Goal: Information Seeking & Learning: Find specific fact

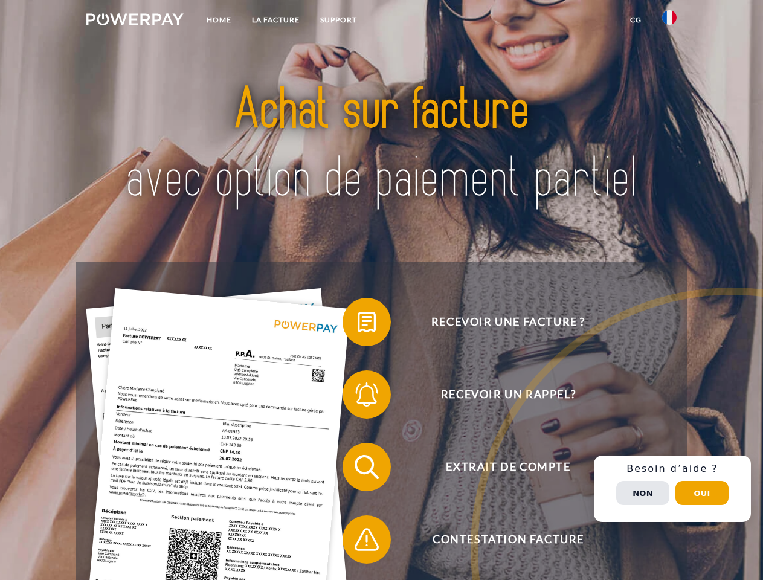
click at [135, 21] on img at bounding box center [134, 19] width 97 height 12
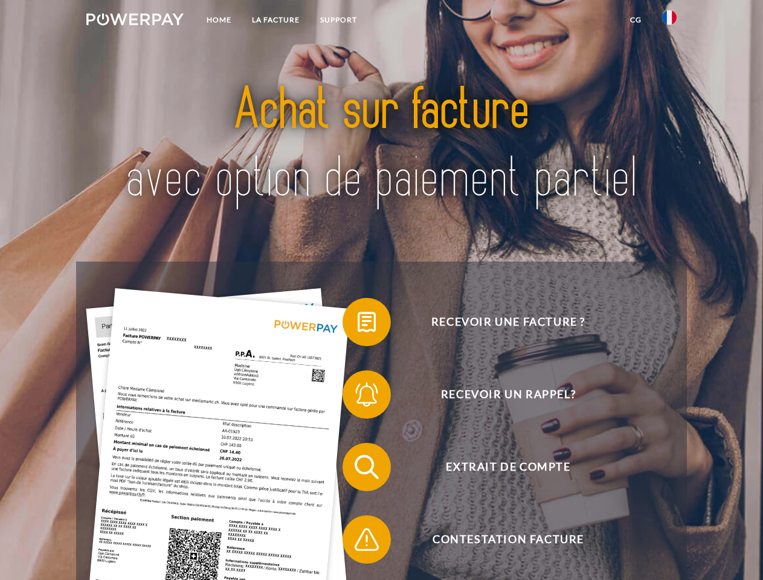
click at [669, 21] on img at bounding box center [669, 17] width 14 height 14
click at [635, 20] on link "CG" at bounding box center [636, 20] width 32 height 22
click at [358, 324] on span at bounding box center [348, 322] width 60 height 60
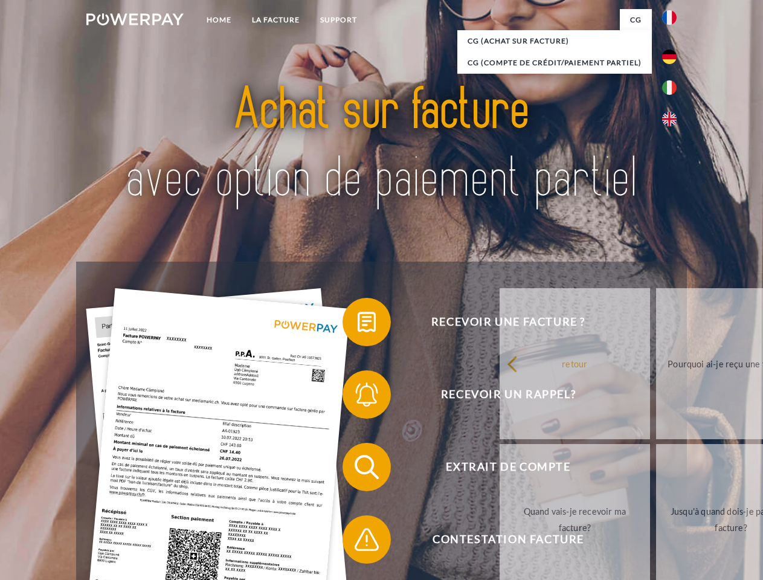
click at [358, 397] on div "Recevoir une facture ? Recevoir un rappel? Extrait de compte retour" at bounding box center [381, 503] width 610 height 483
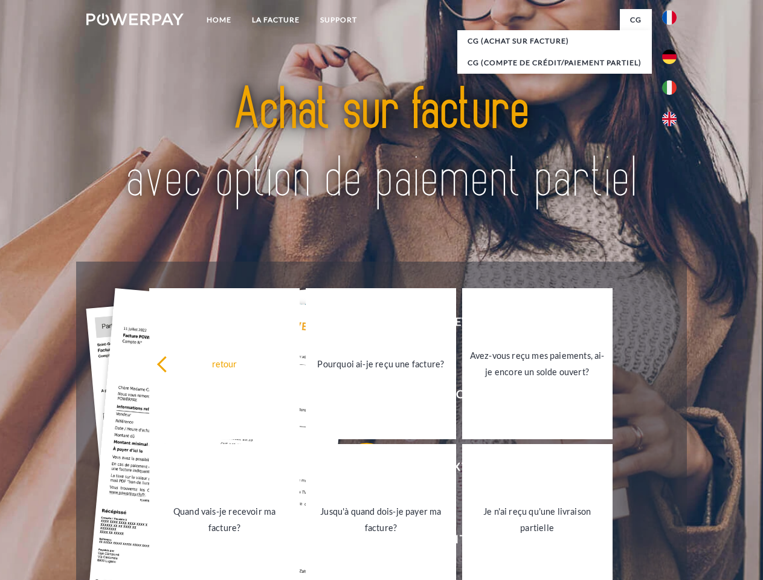
click at [358, 469] on link "Jusqu'à quand dois-je payer ma facture?" at bounding box center [381, 519] width 150 height 151
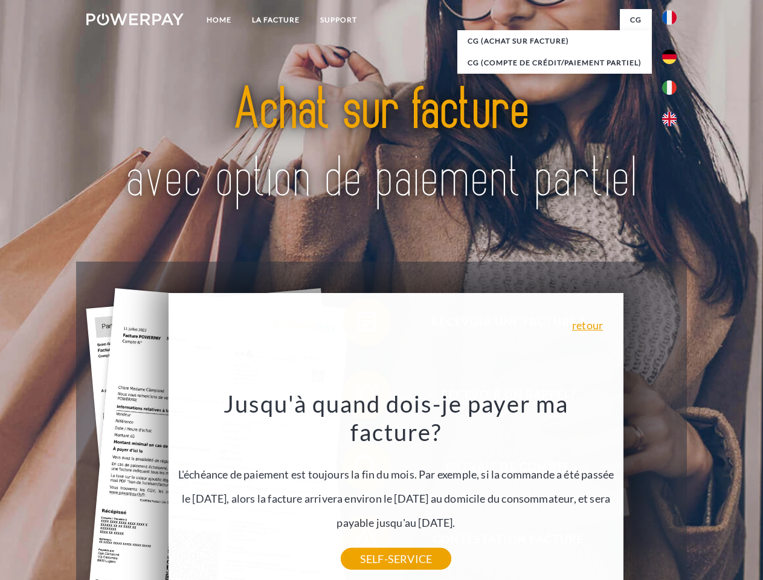
click at [358, 542] on div "Jusqu'à quand dois-je payer ma facture? L'échéance de paiement est toujours la …" at bounding box center [396, 474] width 441 height 170
click at [672, 489] on div "Recevoir une facture ? Recevoir un rappel? Extrait de compte retour" at bounding box center [381, 503] width 610 height 483
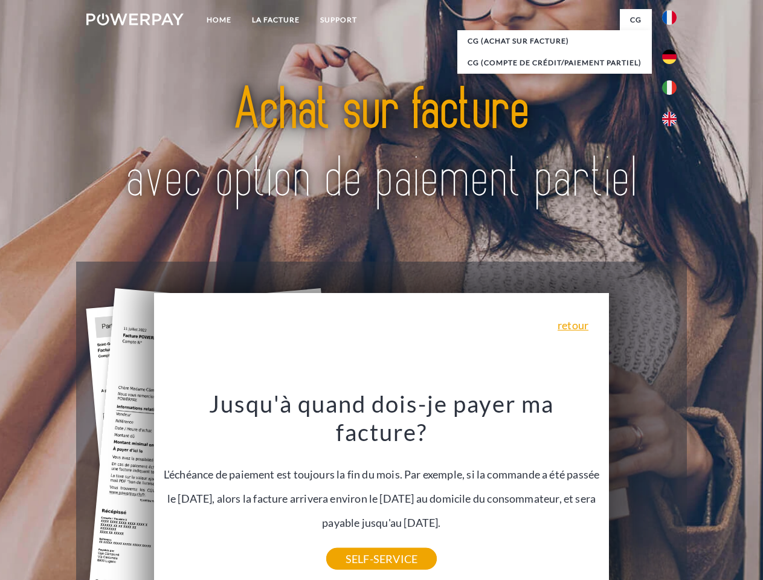
click at [643, 491] on span "Extrait de compte" at bounding box center [508, 467] width 296 height 48
click at [702, 493] on header "Home LA FACTURE Support" at bounding box center [381, 417] width 763 height 834
